Goal: Task Accomplishment & Management: Manage account settings

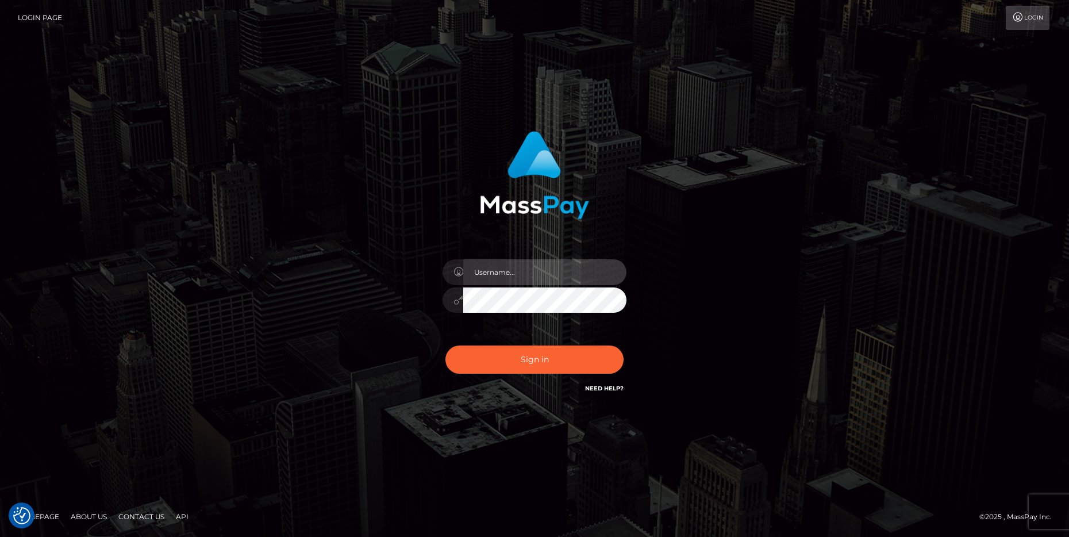
type input "cheli"
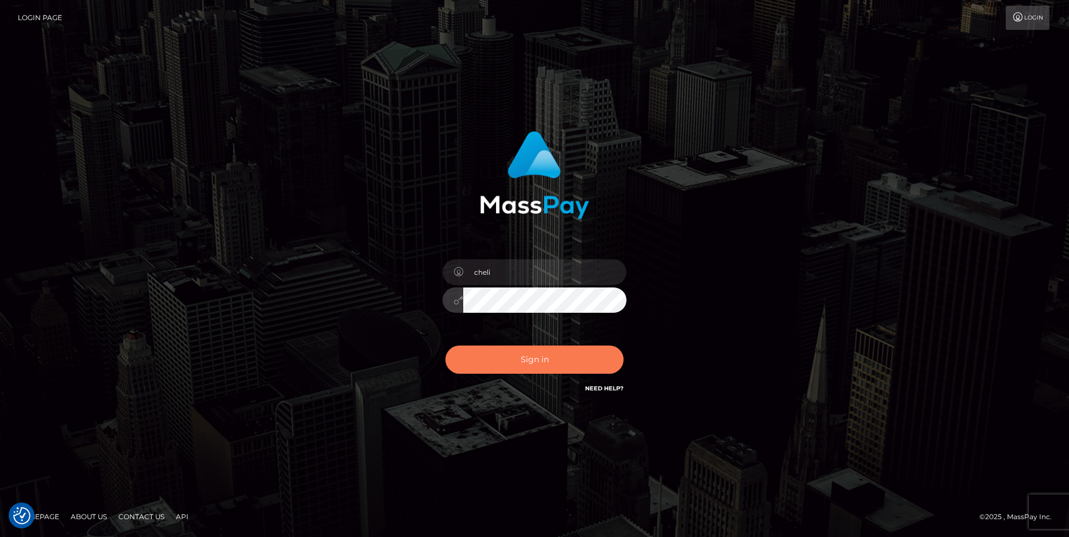
click at [490, 362] on button "Sign in" at bounding box center [535, 360] width 178 height 28
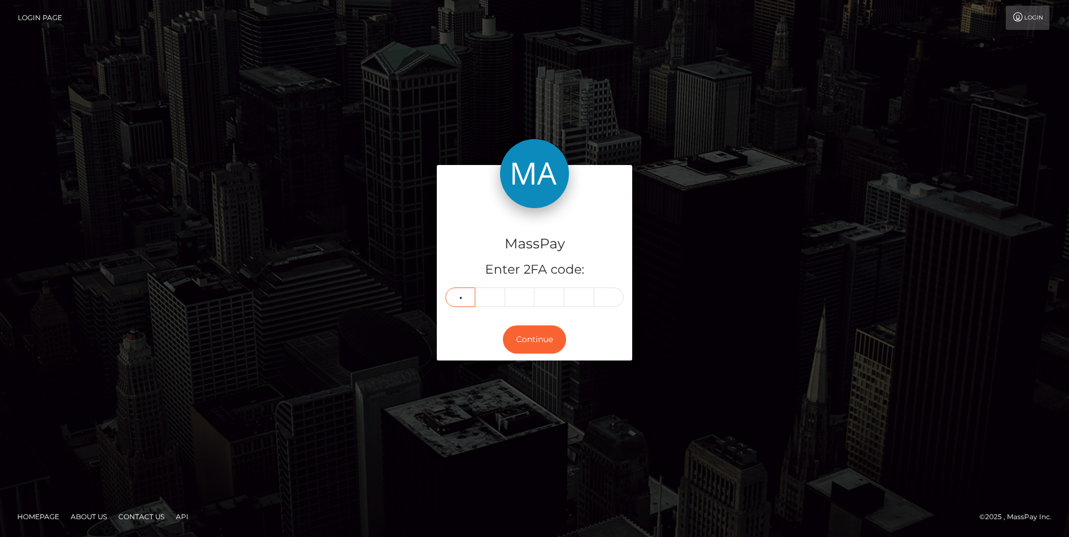
type input "2"
type input "7"
type input "3"
type input "0"
type input "6"
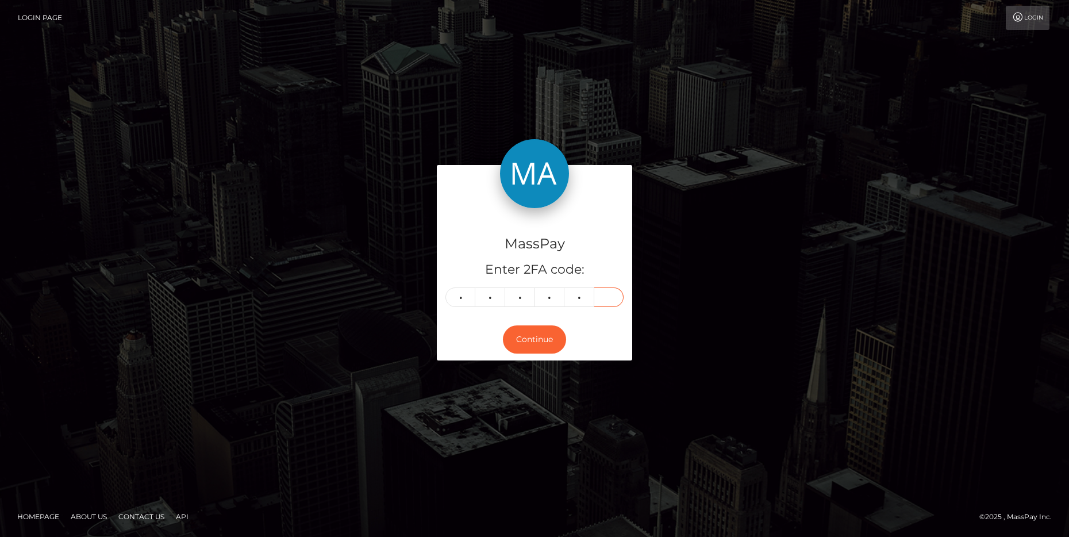
type input "5"
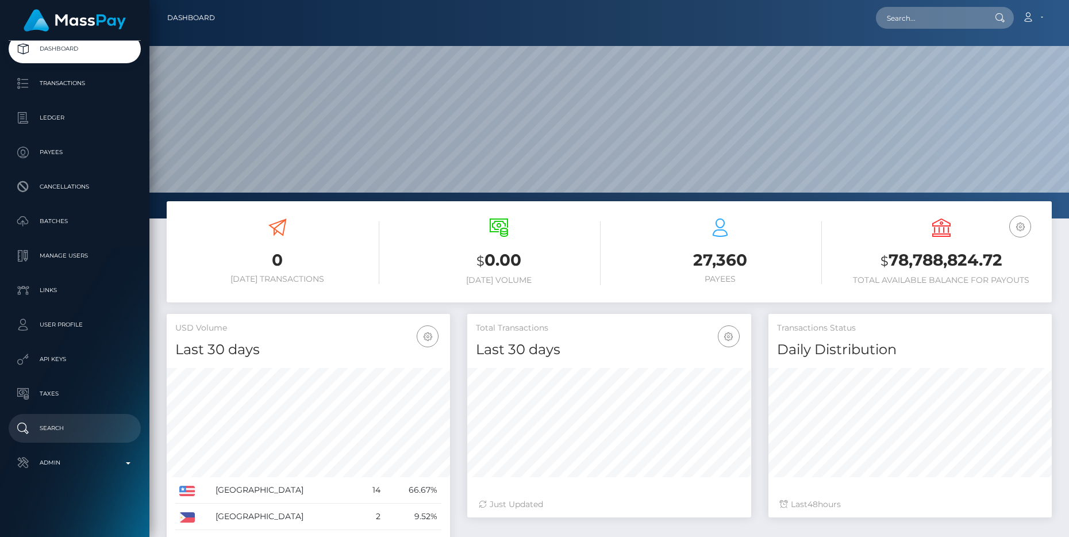
scroll to position [204, 283]
drag, startPoint x: 100, startPoint y: 467, endPoint x: 87, endPoint y: 454, distance: 17.9
click at [100, 467] on p "Admin" at bounding box center [74, 462] width 123 height 17
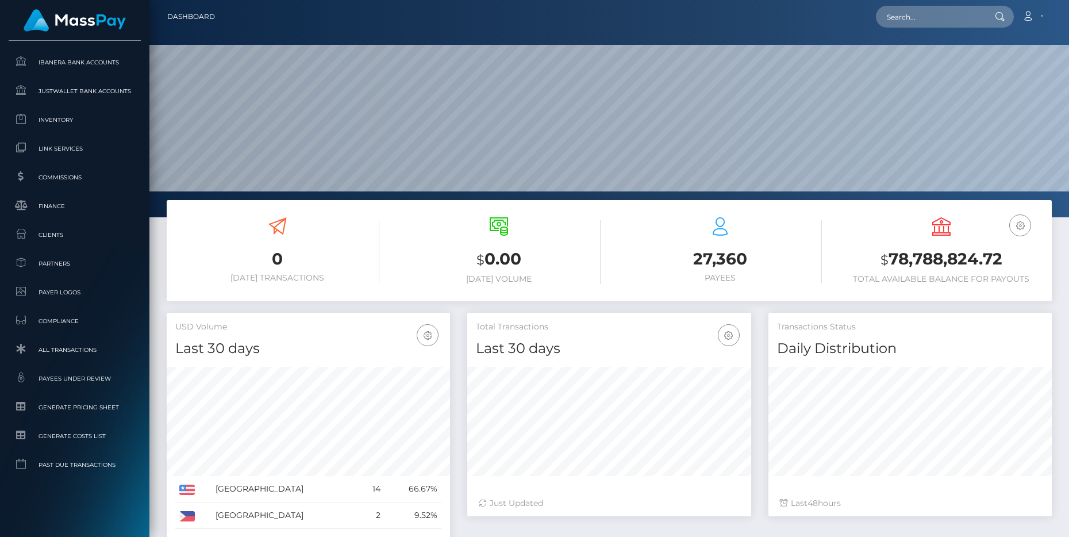
scroll to position [2, 0]
click at [58, 238] on span "Clients" at bounding box center [74, 234] width 123 height 13
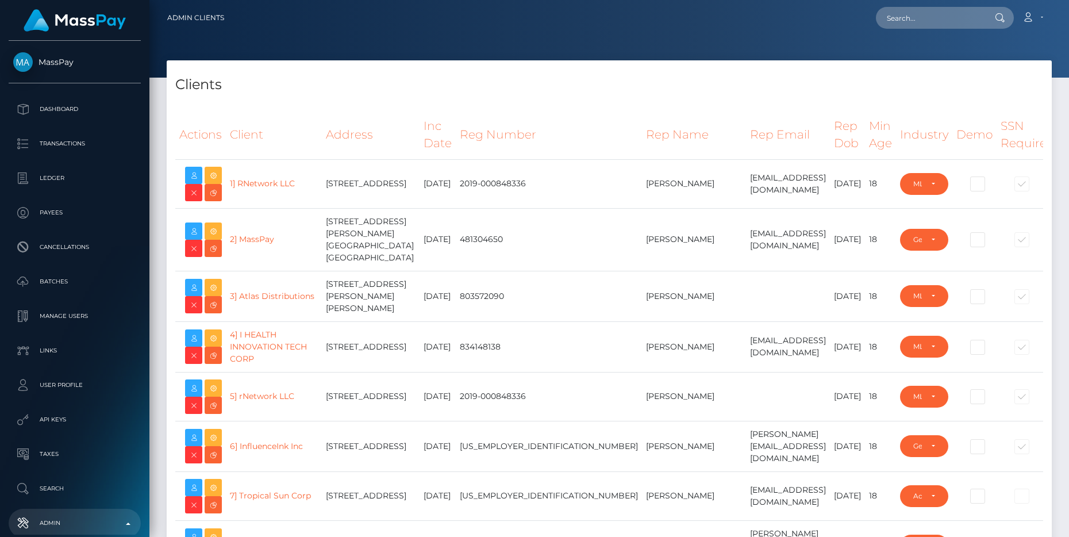
select select "223"
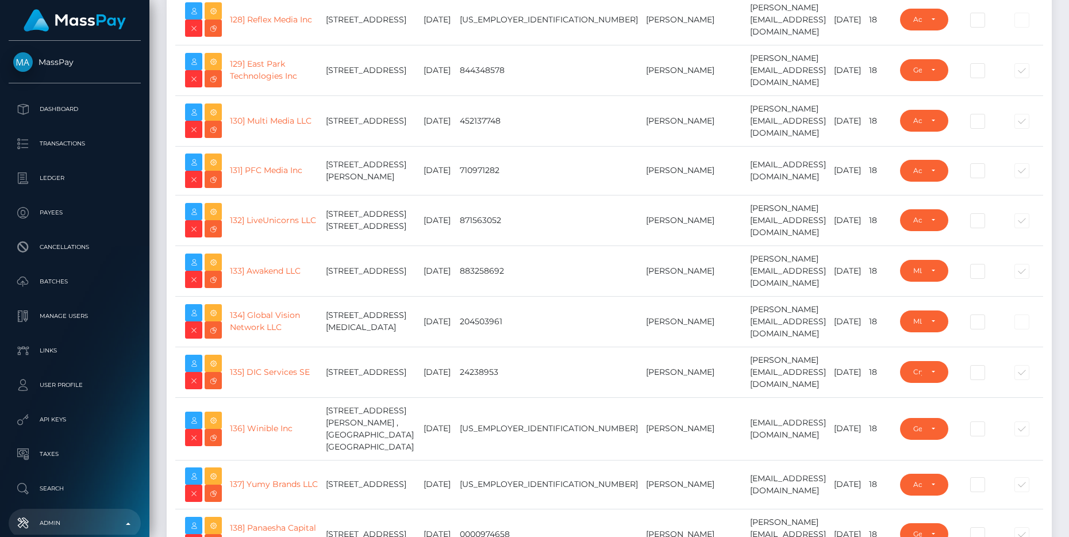
scroll to position [18612, 0]
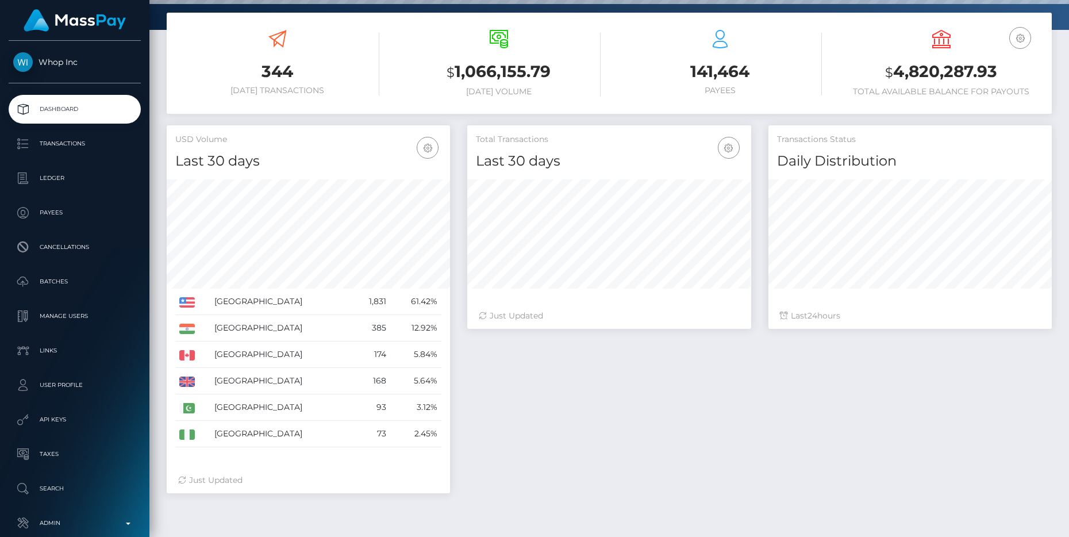
scroll to position [213, 0]
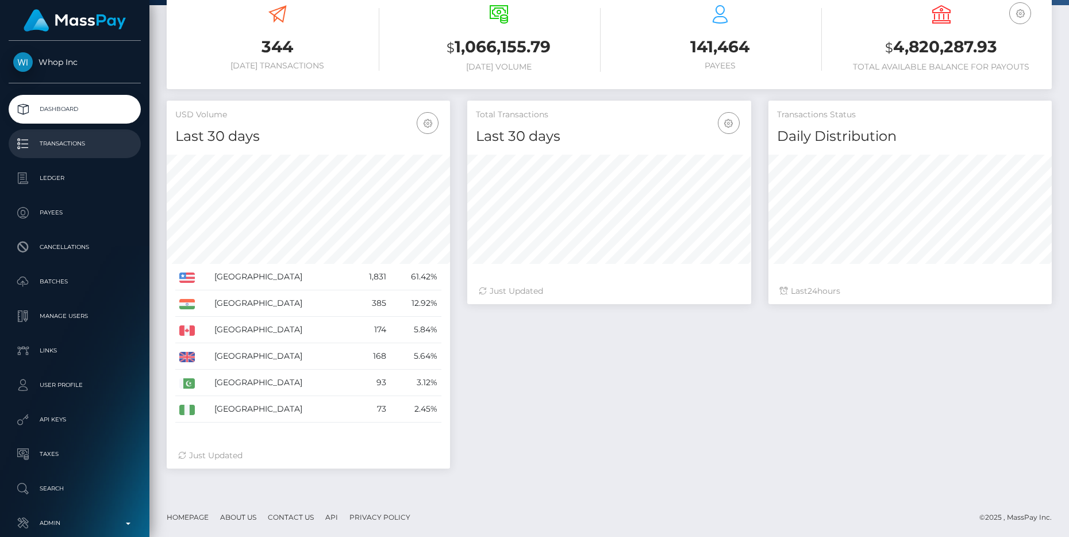
click at [78, 139] on p "Transactions" at bounding box center [74, 143] width 123 height 17
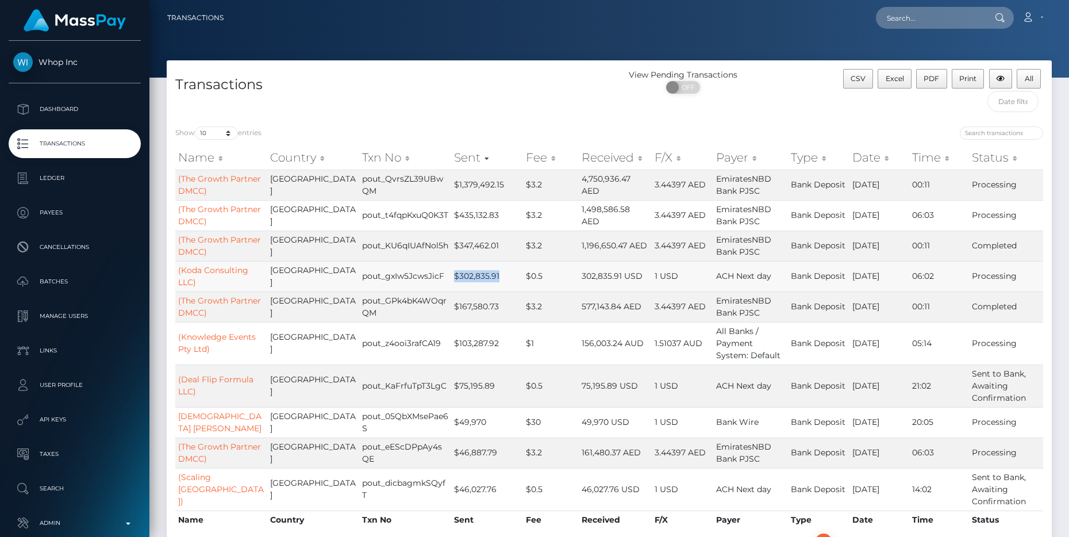
drag, startPoint x: 461, startPoint y: 275, endPoint x: 419, endPoint y: 275, distance: 42.5
click at [451, 275] on td "$302,835.91" at bounding box center [487, 276] width 72 height 30
